Goal: Task Accomplishment & Management: Manage account settings

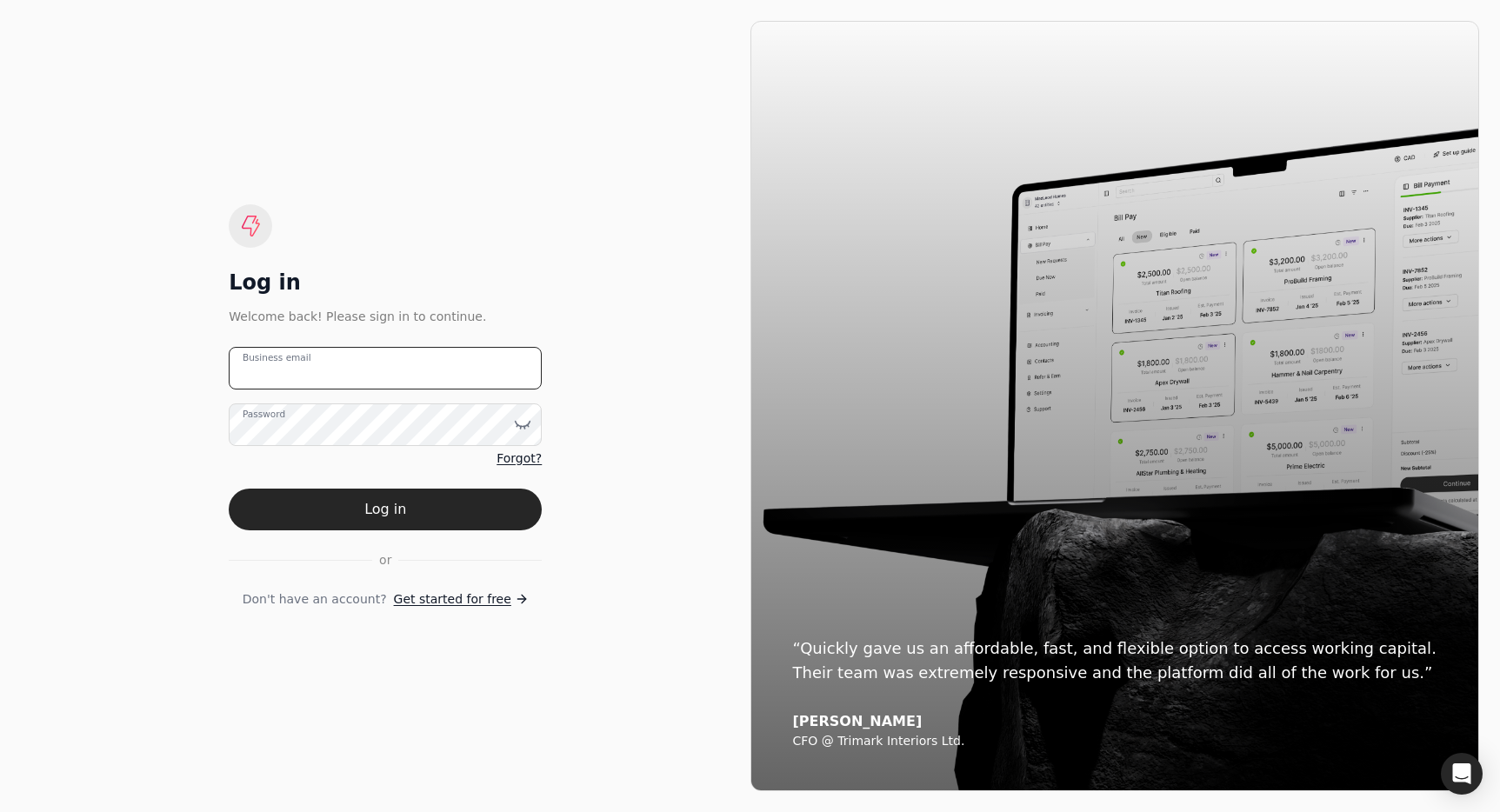
click at [465, 359] on email "Business email" at bounding box center [385, 368] width 313 height 43
type email "t"
type email "accounting"
drag, startPoint x: 398, startPoint y: 371, endPoint x: -237, endPoint y: 339, distance: 635.8
click at [0, 339] on html "Log in Welcome back! Please sign in to continue. accounting Business email Pass…" at bounding box center [750, 406] width 1500 height 812
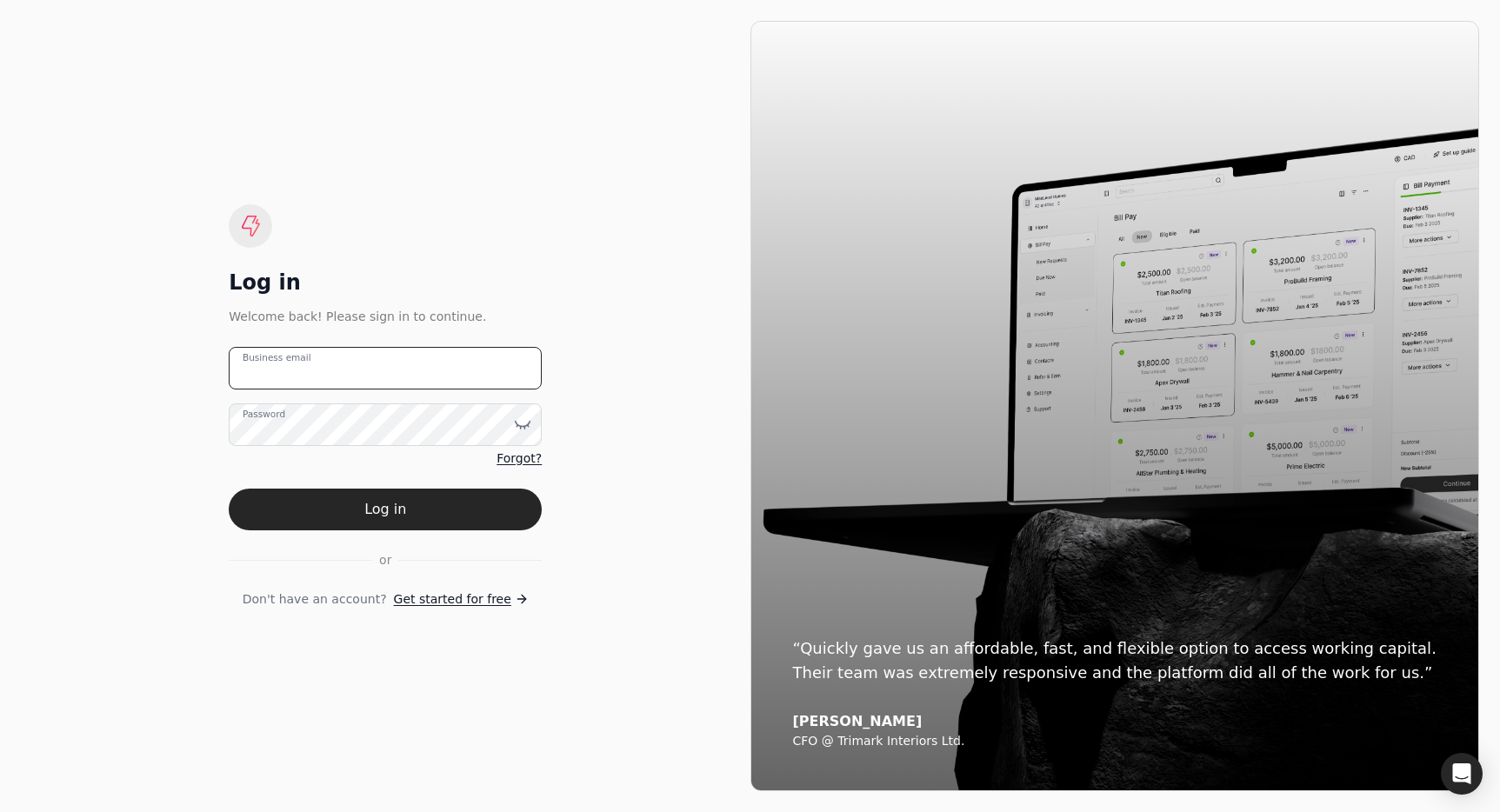
click at [363, 370] on email "Business email" at bounding box center [385, 368] width 313 height 43
paste email "accounting+qtusainc@helloquickly.com"
type email "accounting+qtusainc@helloquickly.com"
drag, startPoint x: 483, startPoint y: 237, endPoint x: 522, endPoint y: 238, distance: 39.0
click at [483, 237] on div "Log in Welcome back! Please sign in to continue. accounting+qtusainc@helloquick…" at bounding box center [385, 406] width 313 height 404
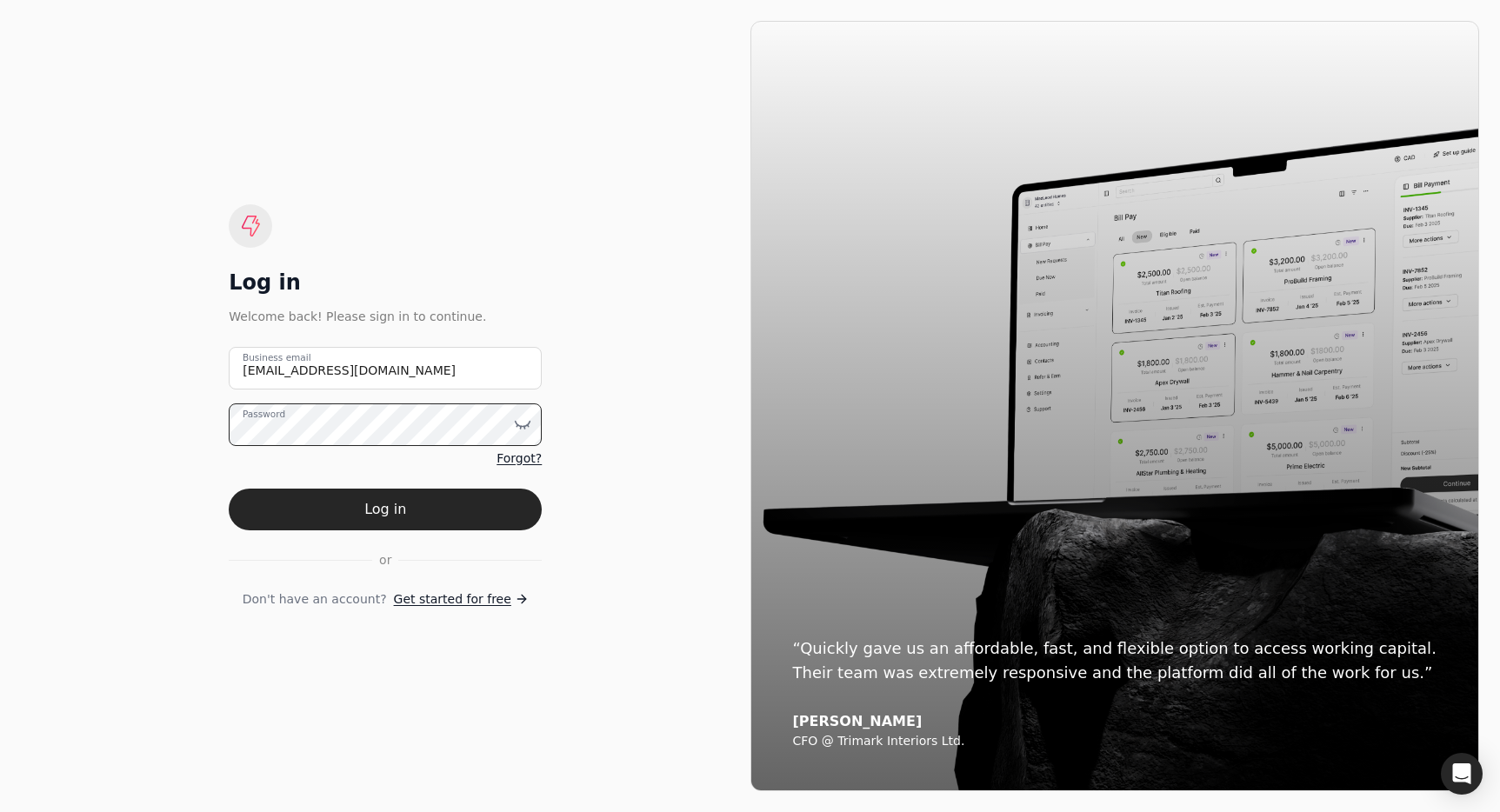
click at [229, 488] on button "Log in" at bounding box center [385, 509] width 313 height 42
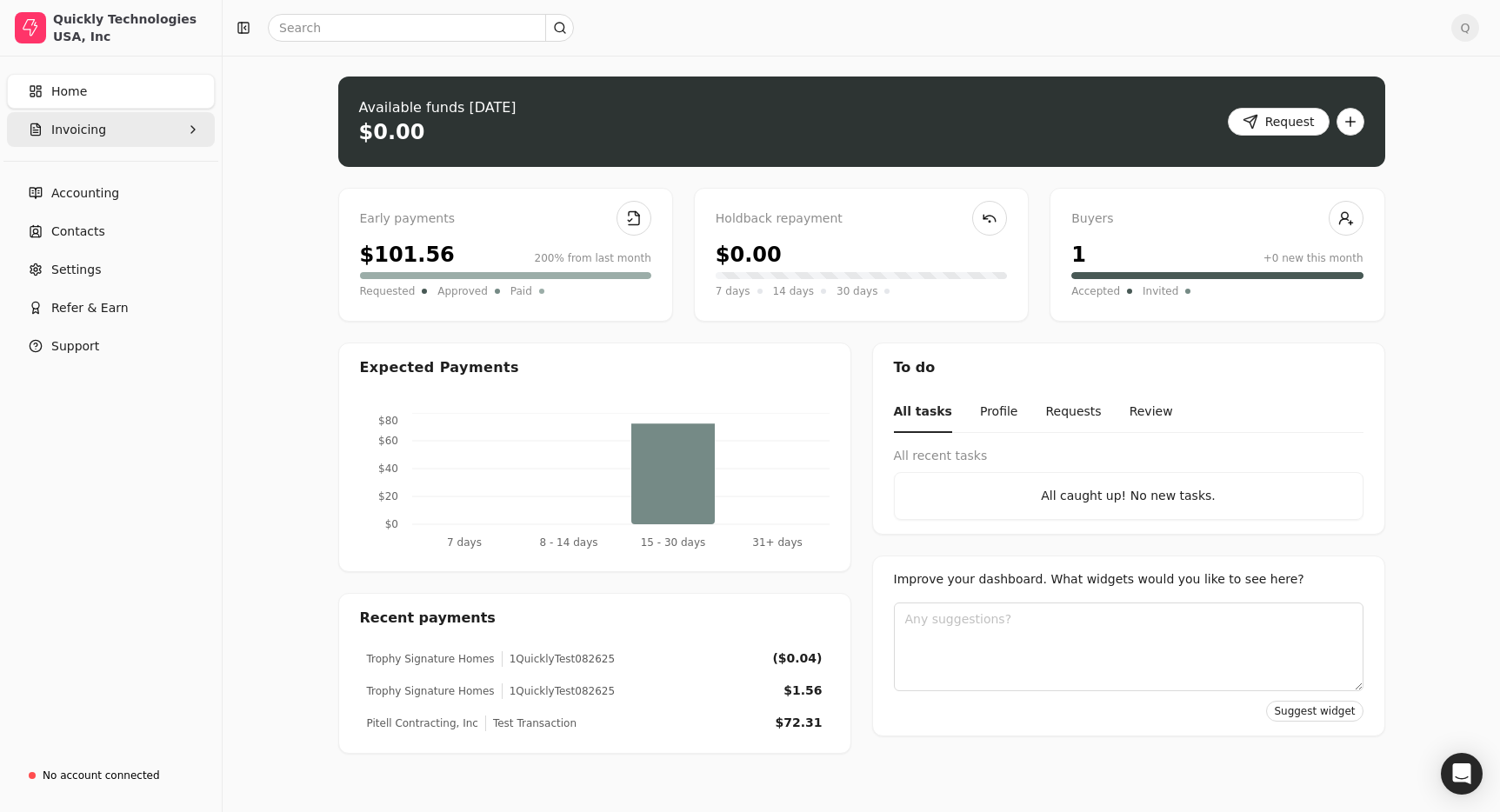
click at [107, 135] on button "Invoicing" at bounding box center [111, 130] width 208 height 35
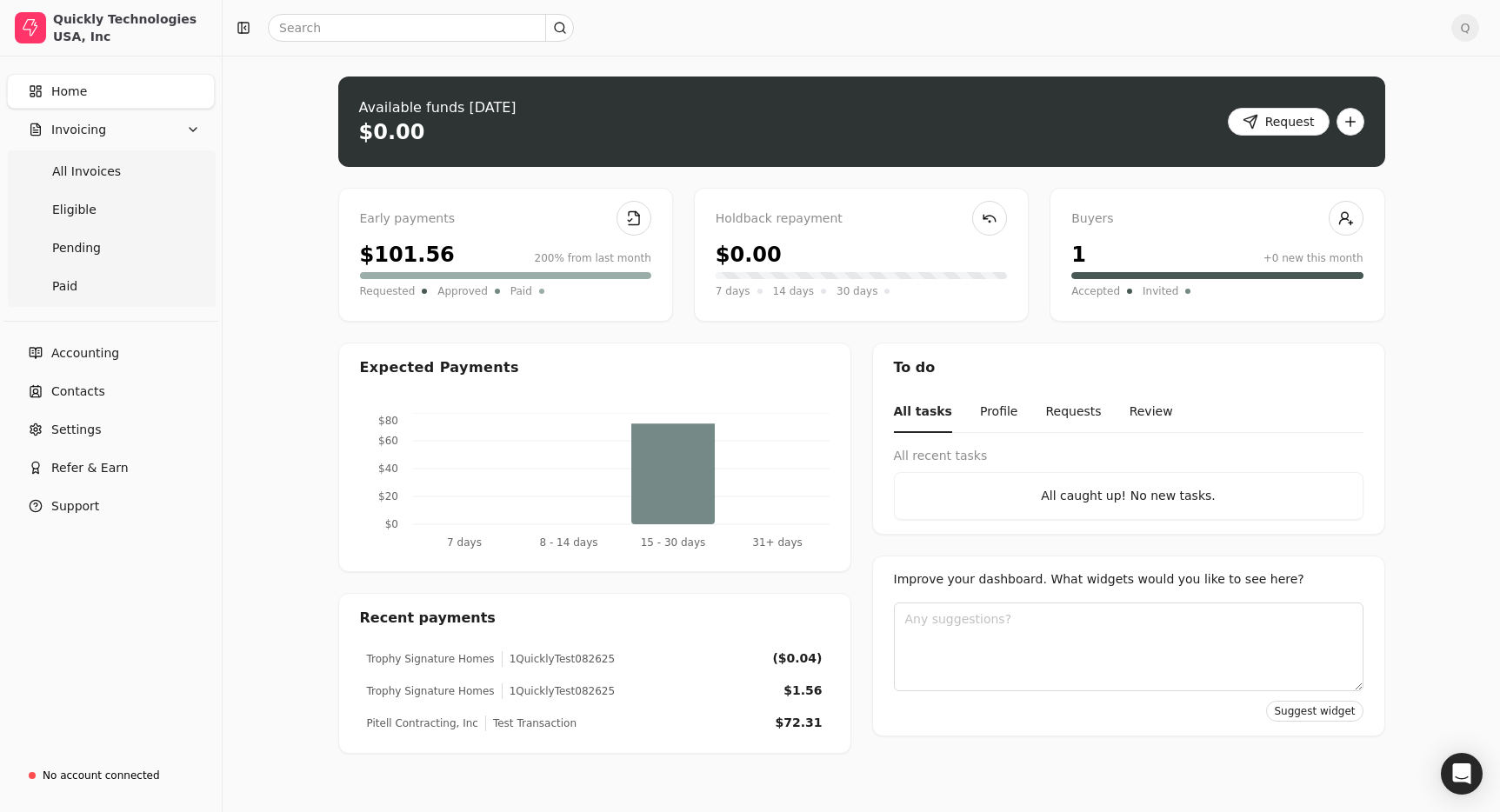
drag, startPoint x: 115, startPoint y: 168, endPoint x: 312, endPoint y: 219, distance: 203.5
click at [115, 168] on Invoices "All Invoices" at bounding box center [111, 171] width 201 height 35
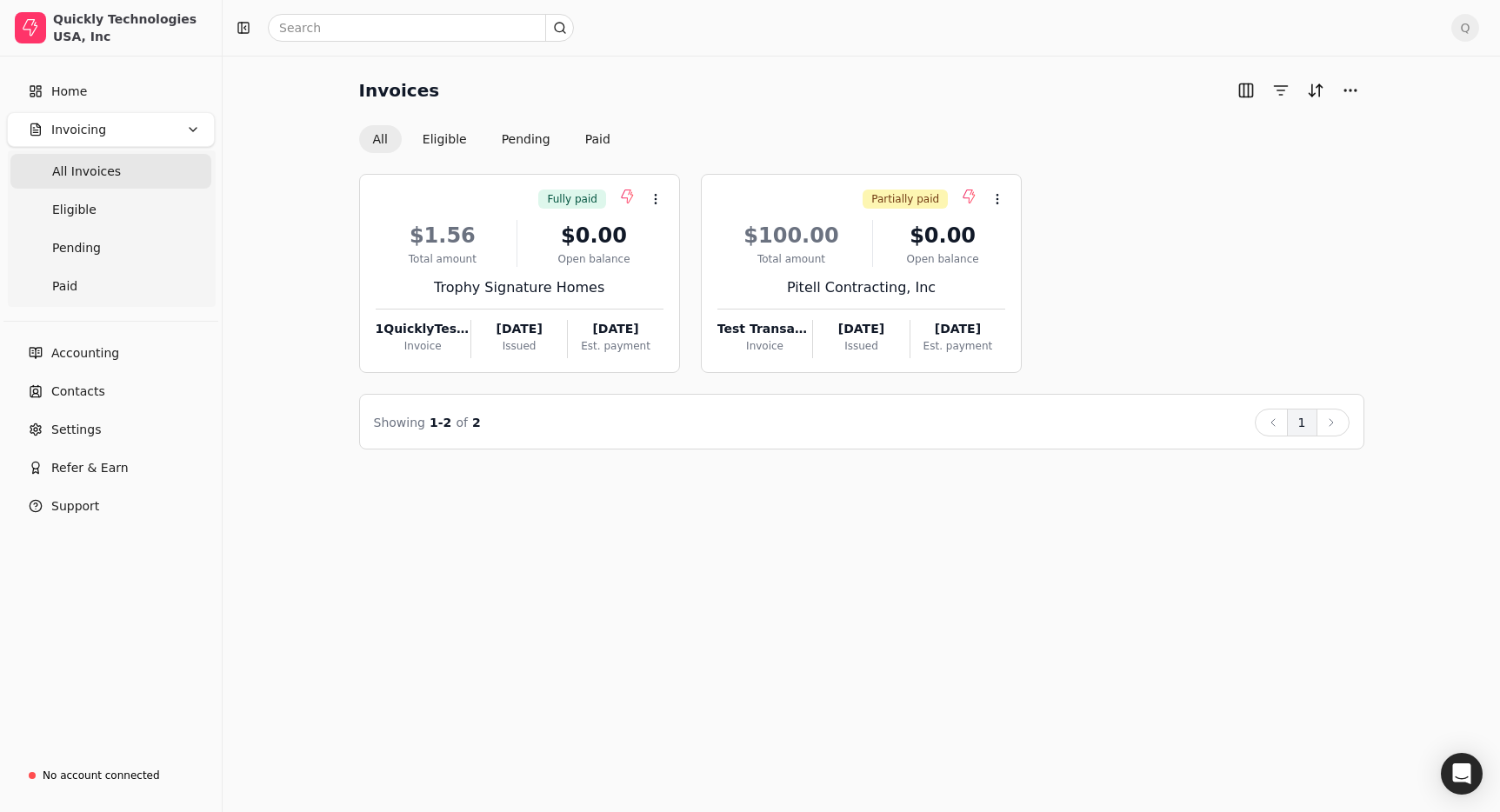
click at [853, 107] on div "Invoices All Eligible Pending Paid" at bounding box center [862, 115] width 1005 height 77
click at [989, 198] on button "Context Menu Button" at bounding box center [997, 199] width 29 height 29
drag, startPoint x: 1005, startPoint y: 233, endPoint x: 1014, endPoint y: 234, distance: 9.1
click at [1006, 233] on li "Open" at bounding box center [1081, 242] width 214 height 32
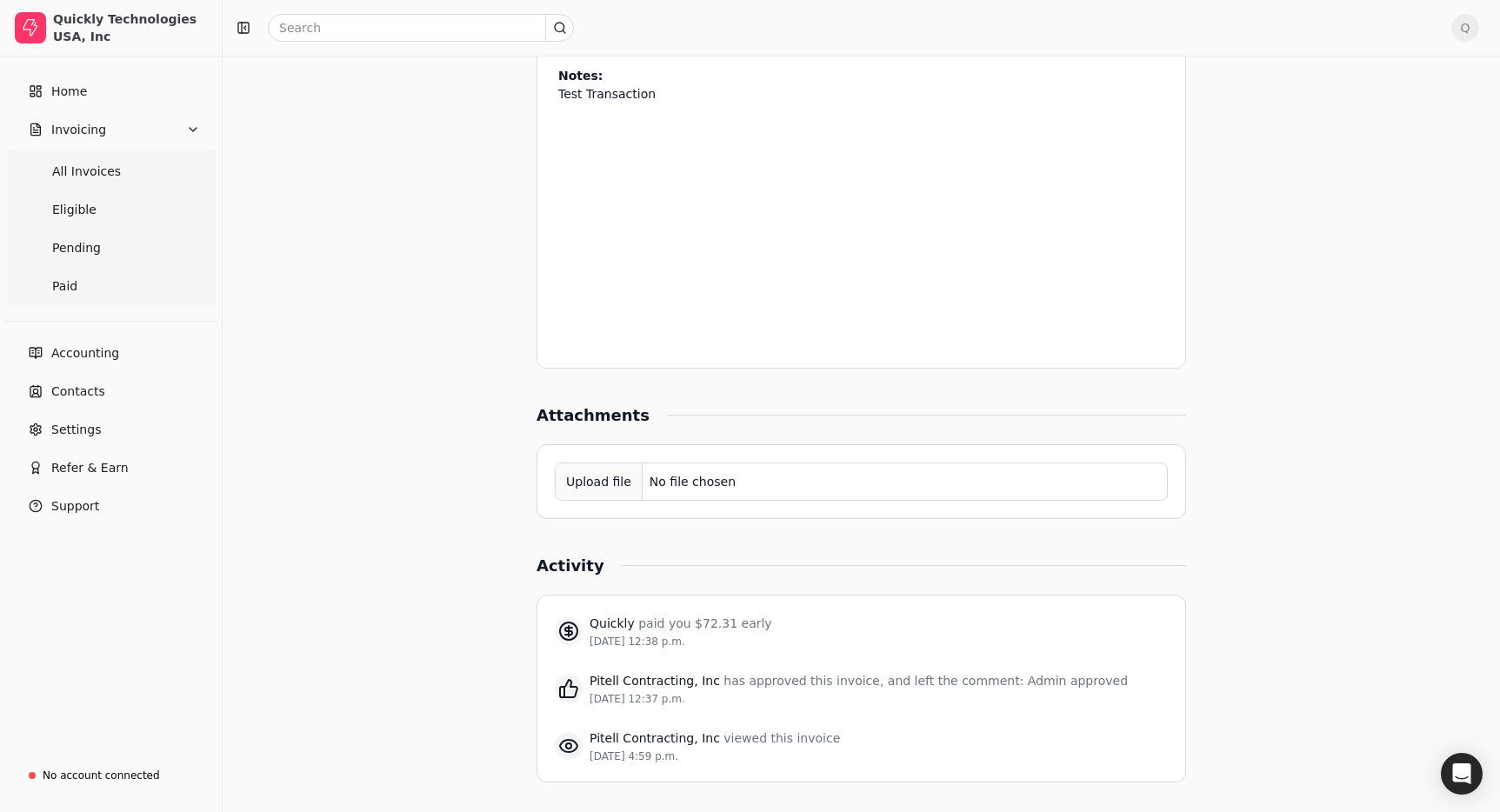
scroll to position [1263, 0]
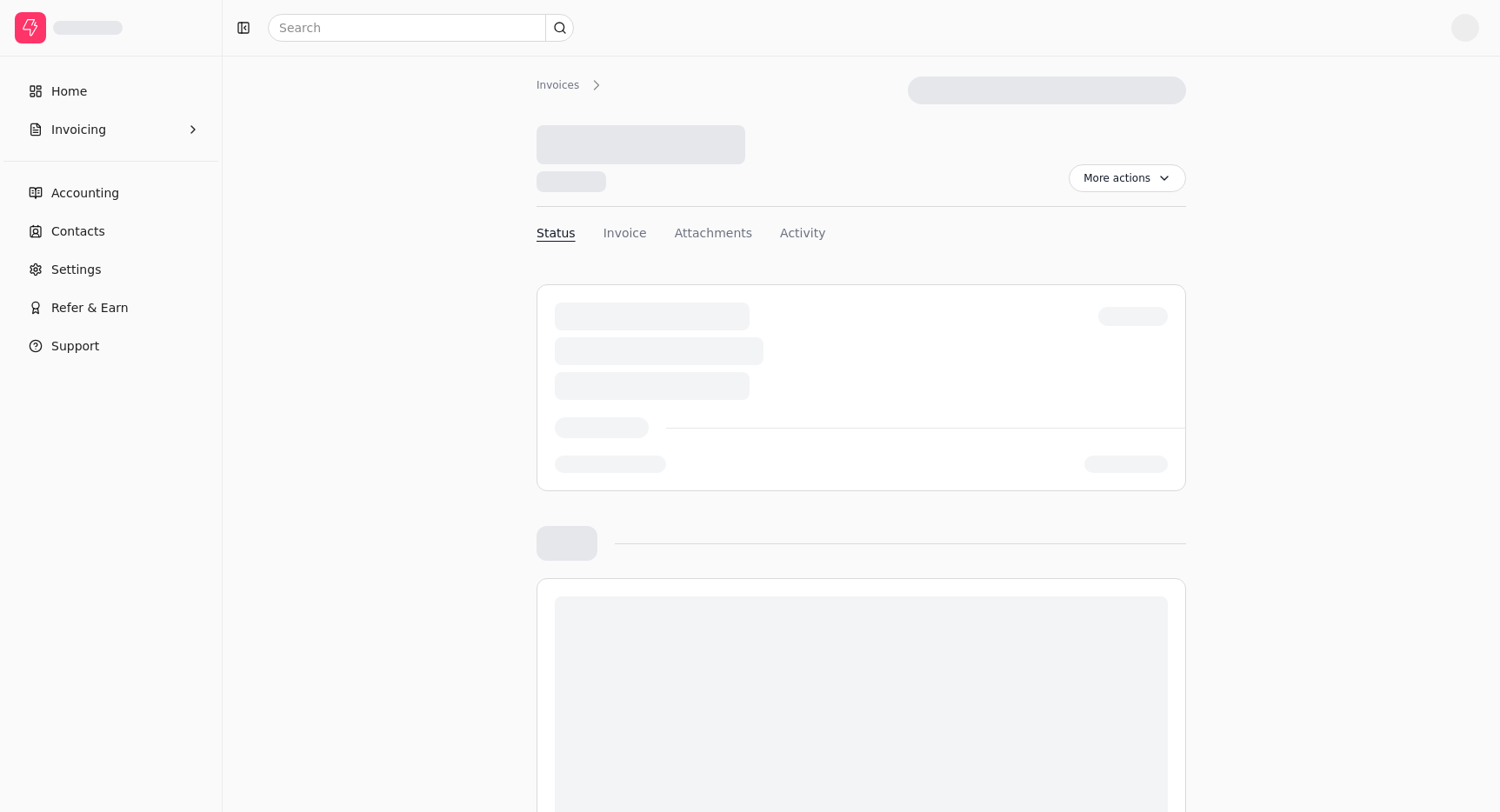
scroll to position [937, 0]
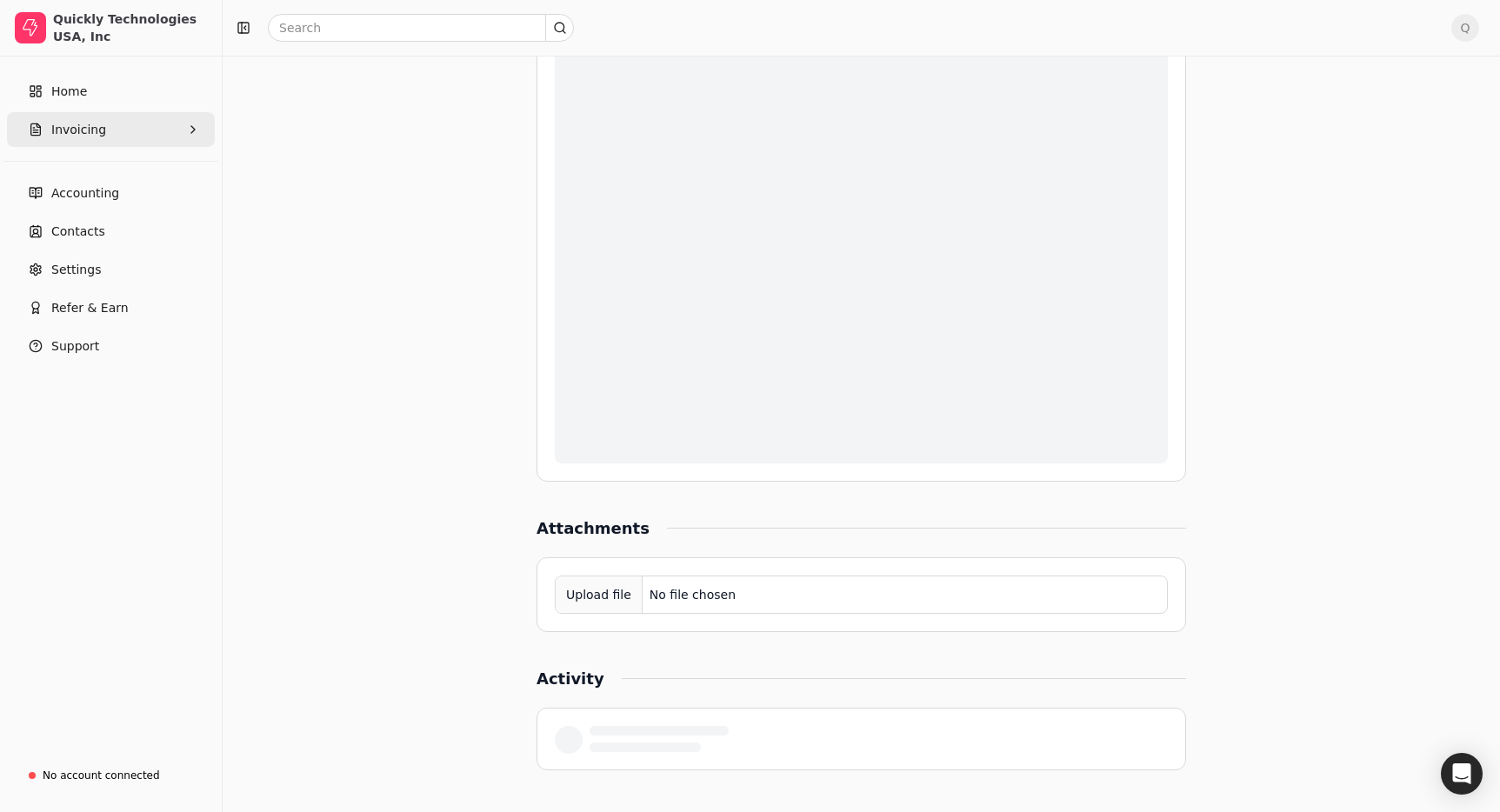
click at [131, 130] on button "Invoicing" at bounding box center [111, 130] width 208 height 35
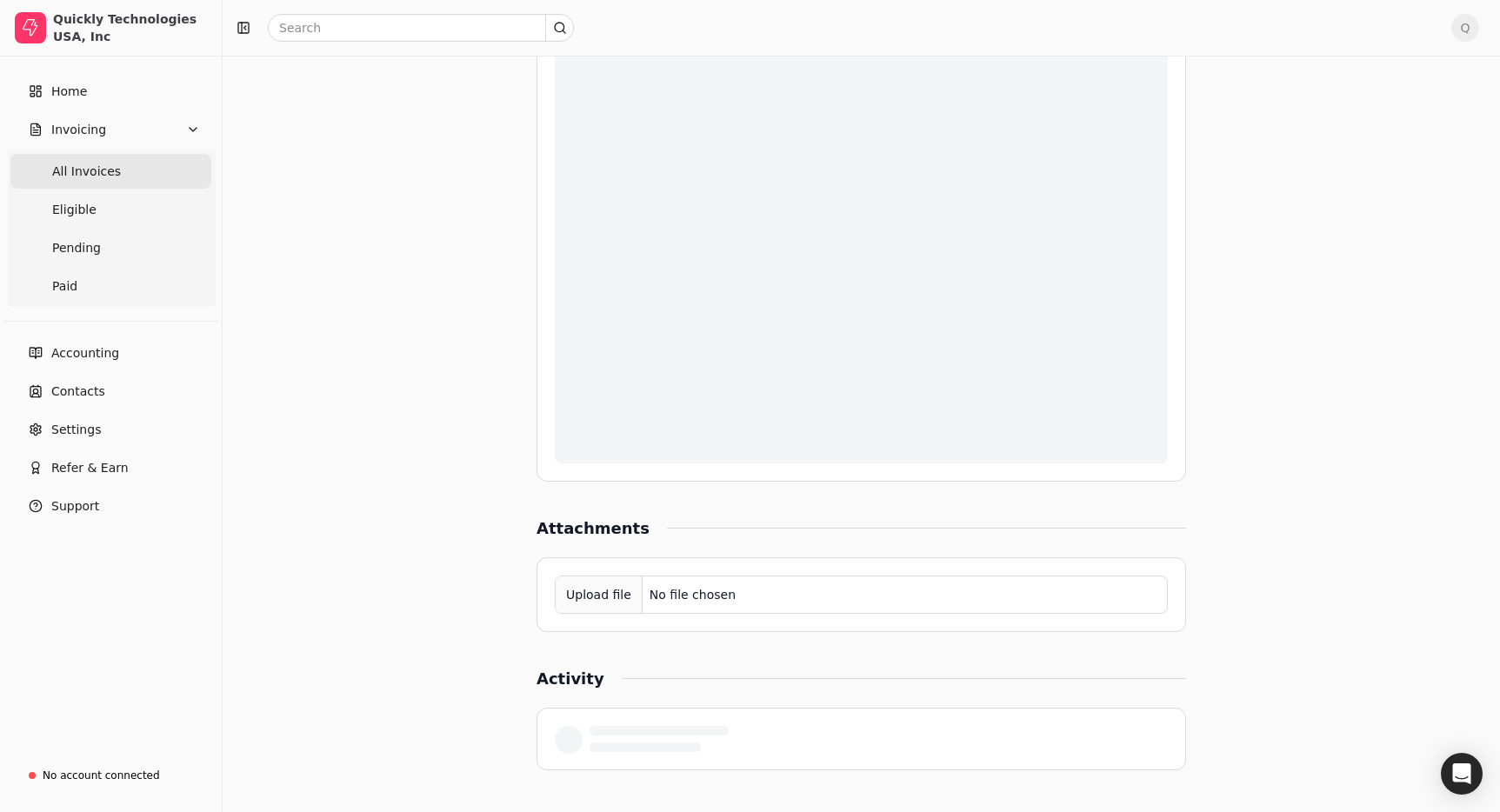
click at [135, 174] on Invoices "All Invoices" at bounding box center [111, 171] width 201 height 35
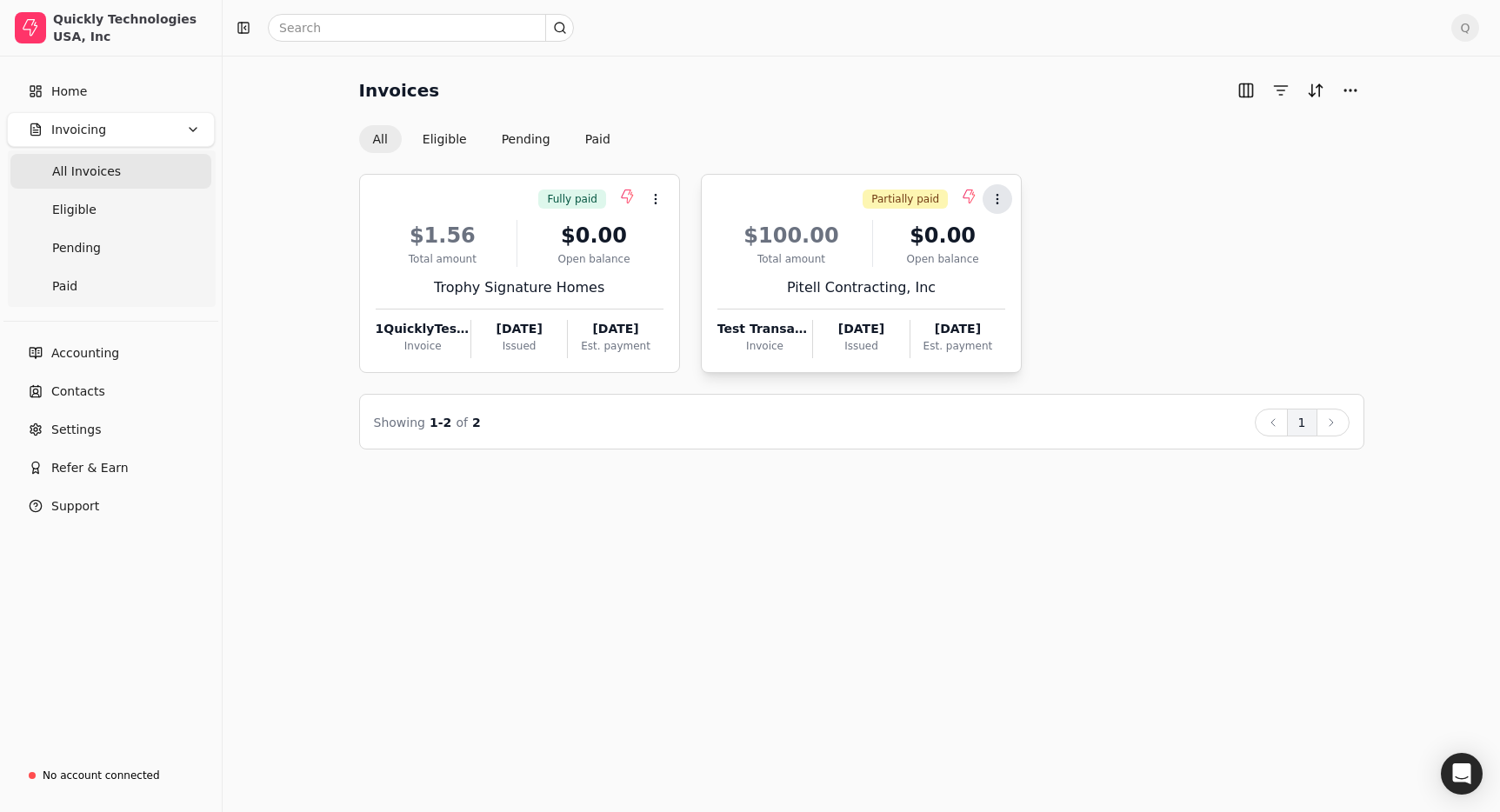
click at [1002, 200] on icon at bounding box center [997, 199] width 14 height 14
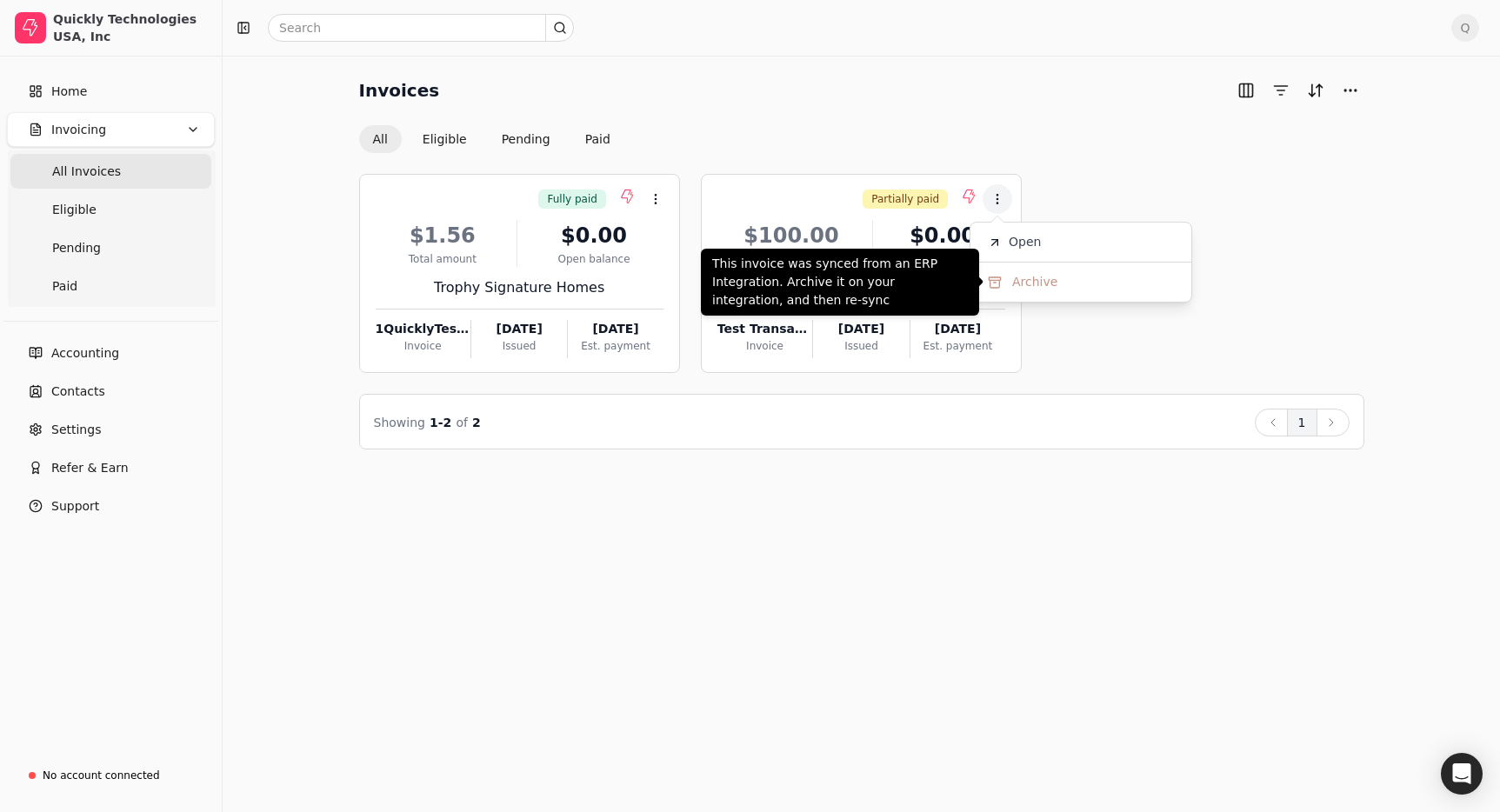
click at [1028, 288] on span "Archive" at bounding box center [1035, 282] width 45 height 18
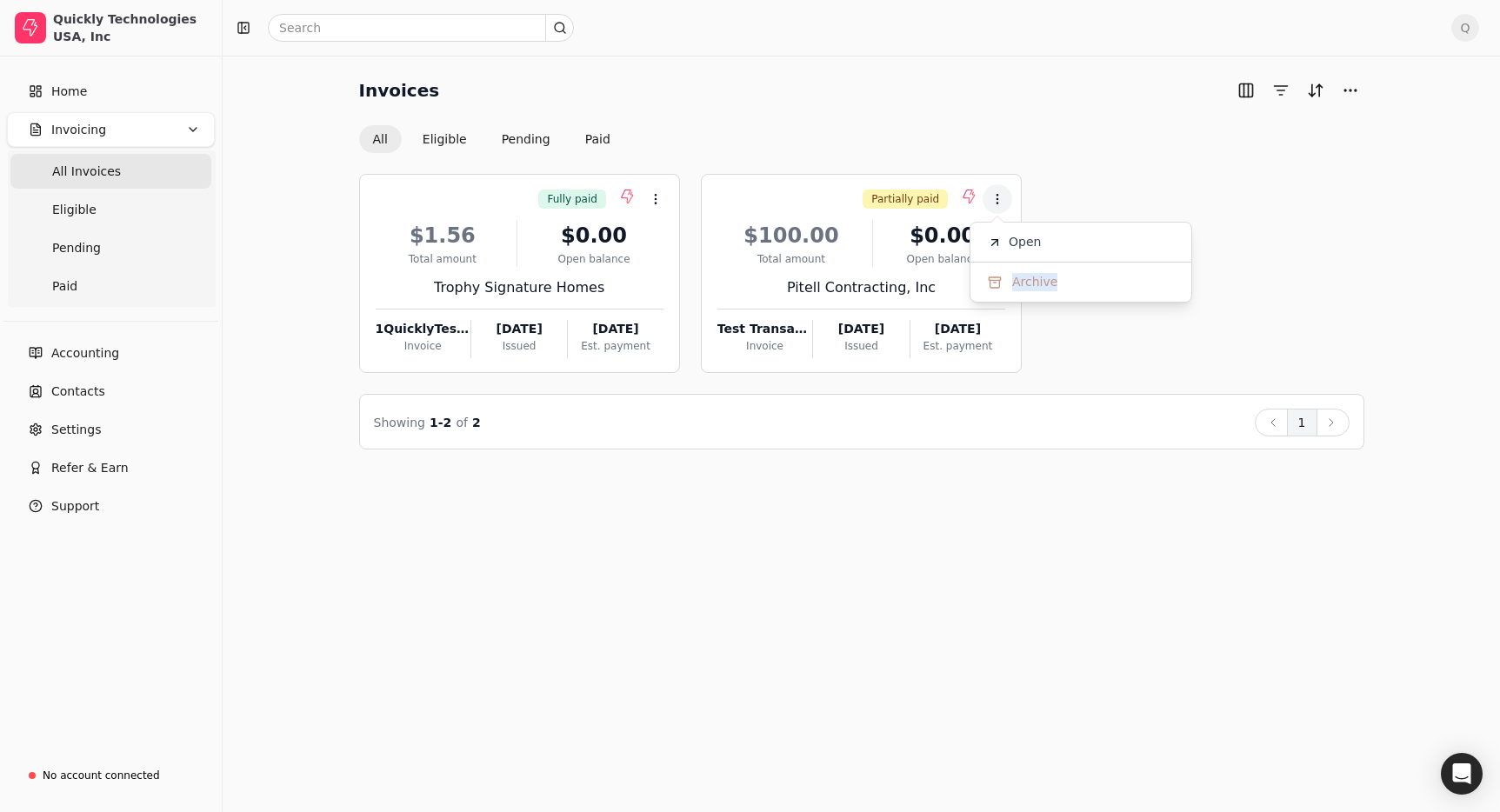
click at [1028, 288] on span "Archive" at bounding box center [1035, 282] width 45 height 18
drag, startPoint x: 1098, startPoint y: 337, endPoint x: 1117, endPoint y: 358, distance: 28.3
click at [1098, 337] on div "Fully paid Context Menu Button $1.56 Total amount $0.00 Open balance Trophy Sig…" at bounding box center [862, 274] width 1005 height 199
click at [74, 177] on span "All Invoices" at bounding box center [86, 171] width 69 height 18
drag, startPoint x: 295, startPoint y: 174, endPoint x: 263, endPoint y: 168, distance: 32.6
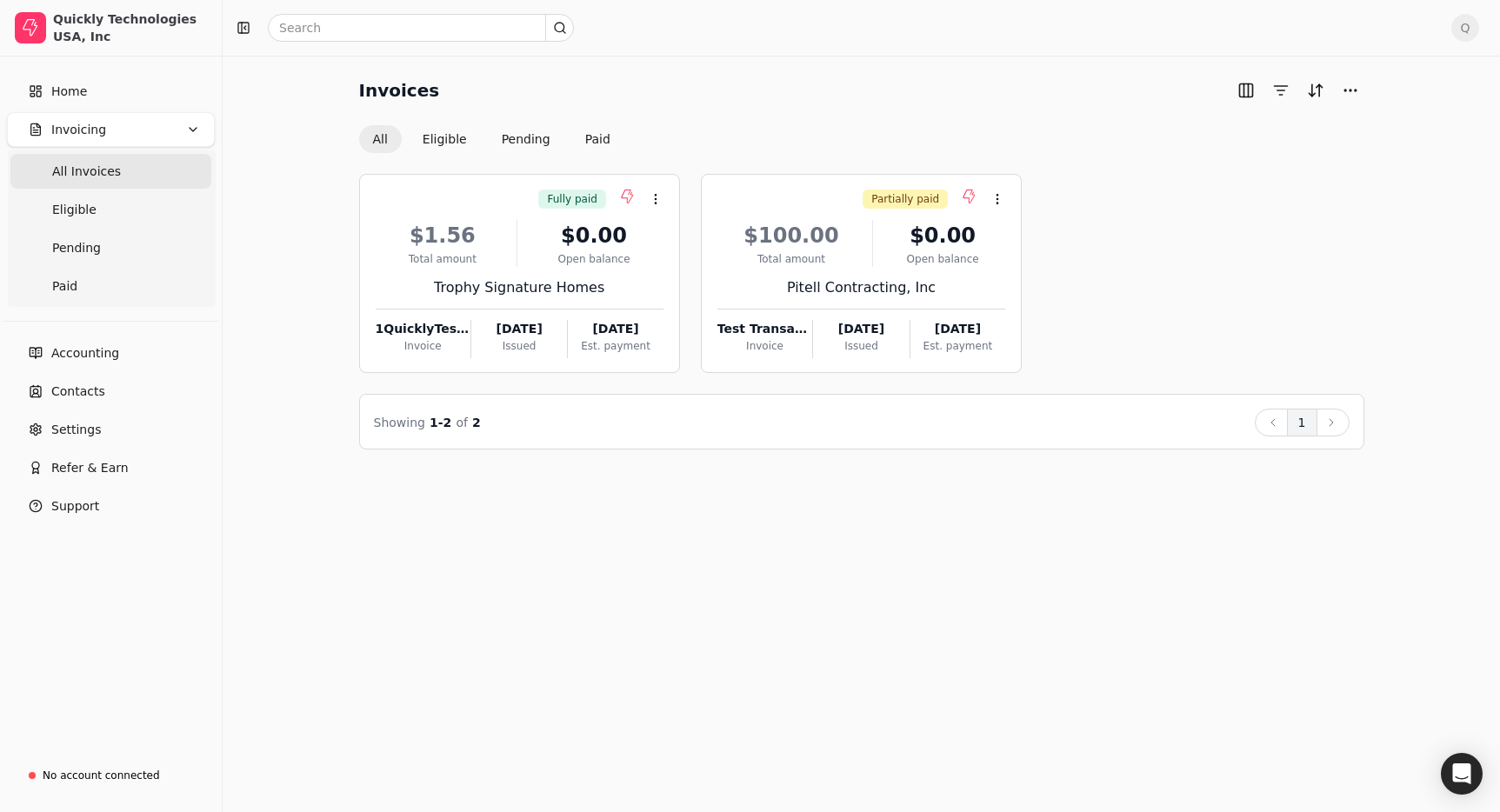
click at [291, 172] on div "Invoices All Eligible Pending Paid Fully paid Context Menu Button $1.56 Total a…" at bounding box center [861, 263] width 1236 height 373
click at [130, 167] on Invoices "All Invoices" at bounding box center [111, 171] width 201 height 35
click at [1464, 36] on span "Q" at bounding box center [1465, 27] width 27 height 27
drag, startPoint x: 1401, startPoint y: 125, endPoint x: 871, endPoint y: 113, distance: 530.1
click at [1400, 125] on link "Sign Out" at bounding box center [1382, 131] width 187 height 28
